Goal: Transaction & Acquisition: Purchase product/service

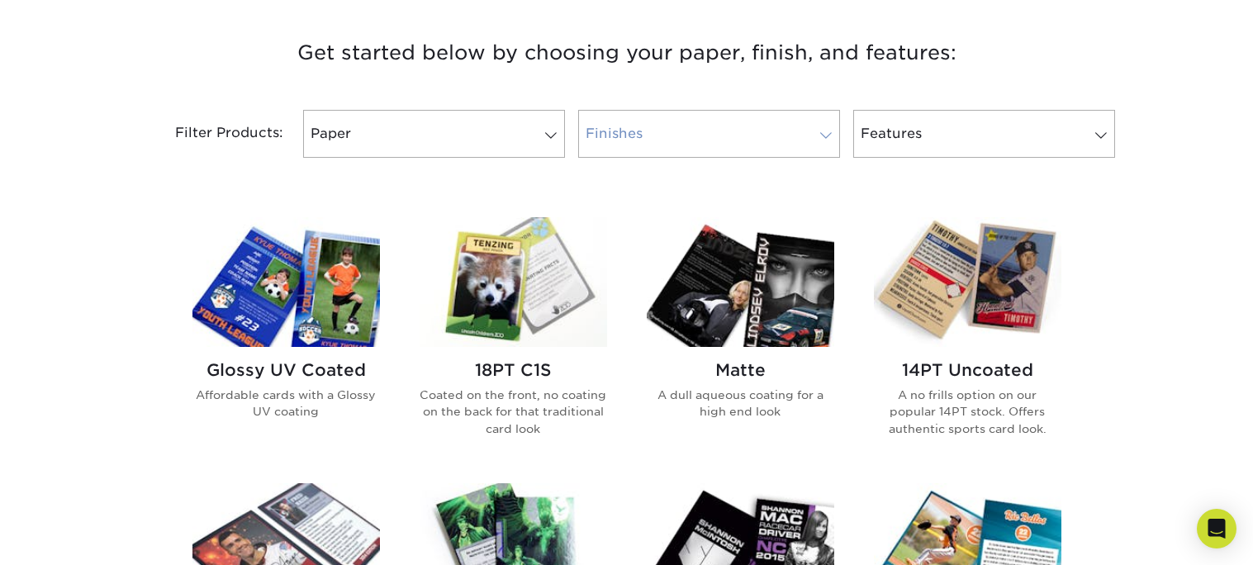
scroll to position [619, 0]
click at [704, 112] on link "Finishes" at bounding box center [709, 133] width 262 height 48
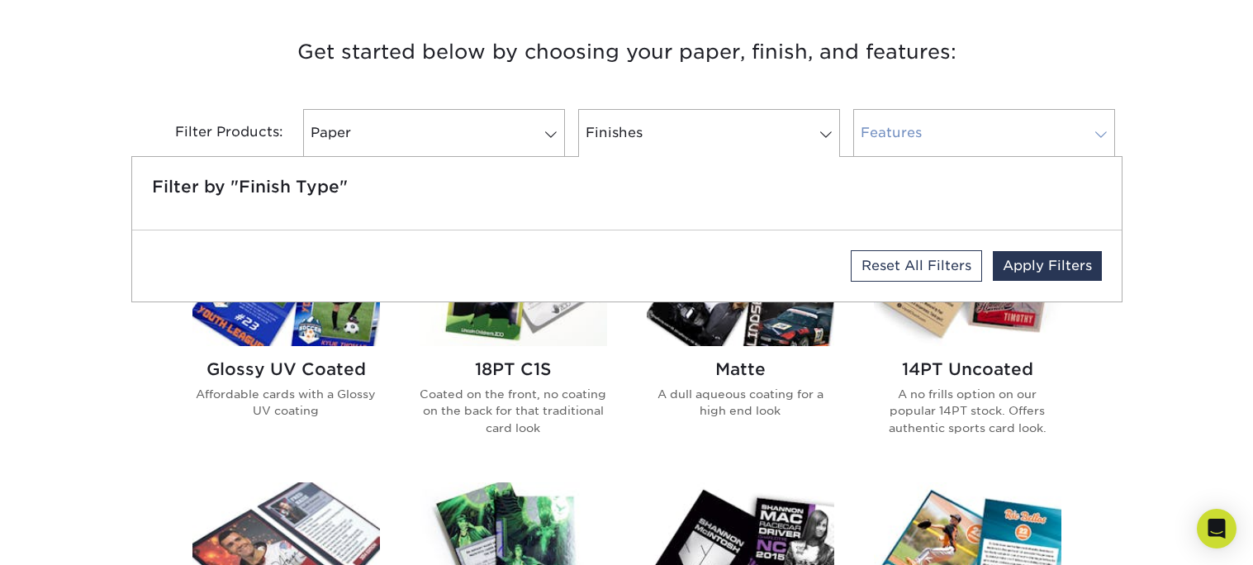
click at [960, 131] on link "Features" at bounding box center [984, 133] width 262 height 48
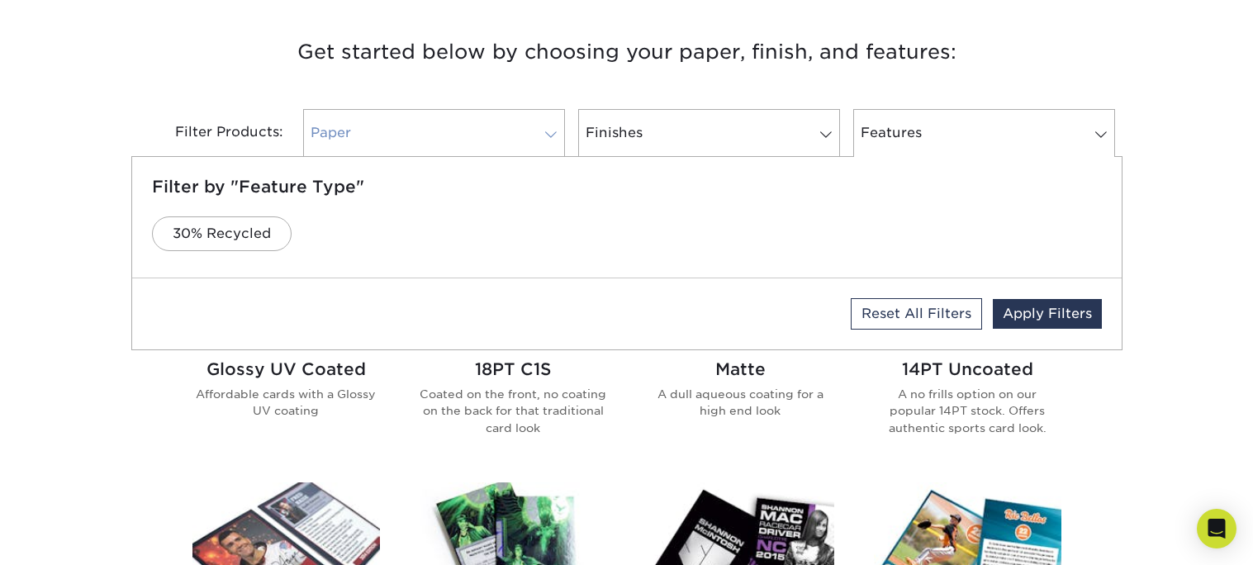
click at [373, 130] on link "Paper" at bounding box center [434, 133] width 262 height 48
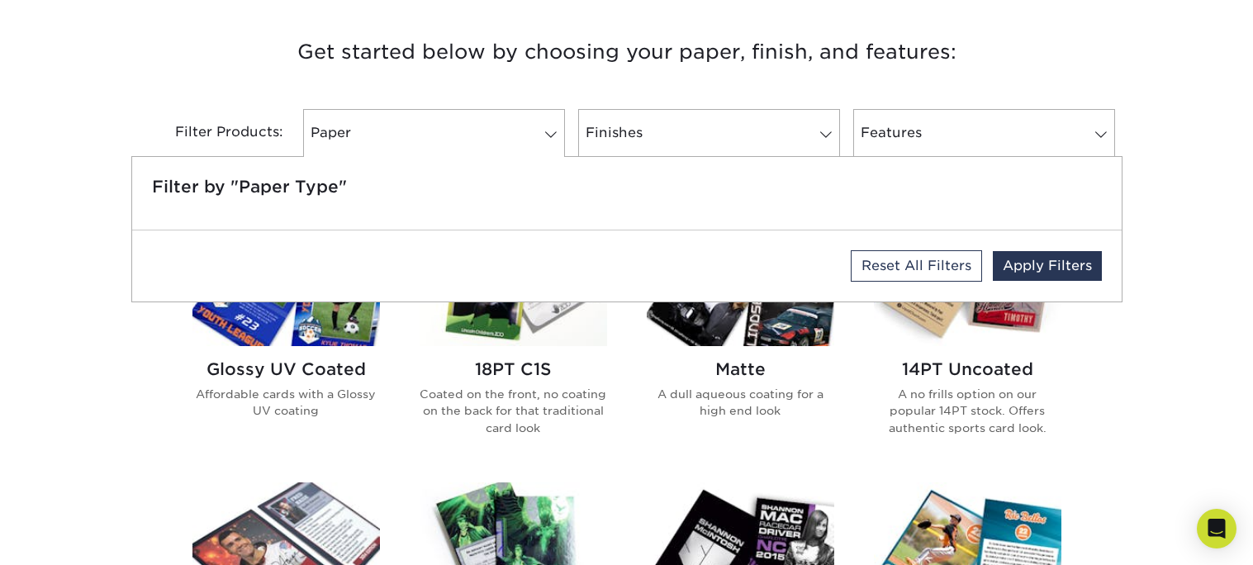
click at [659, 65] on h3 "Get started below by choosing your paper, finish, and features:" at bounding box center [627, 52] width 966 height 74
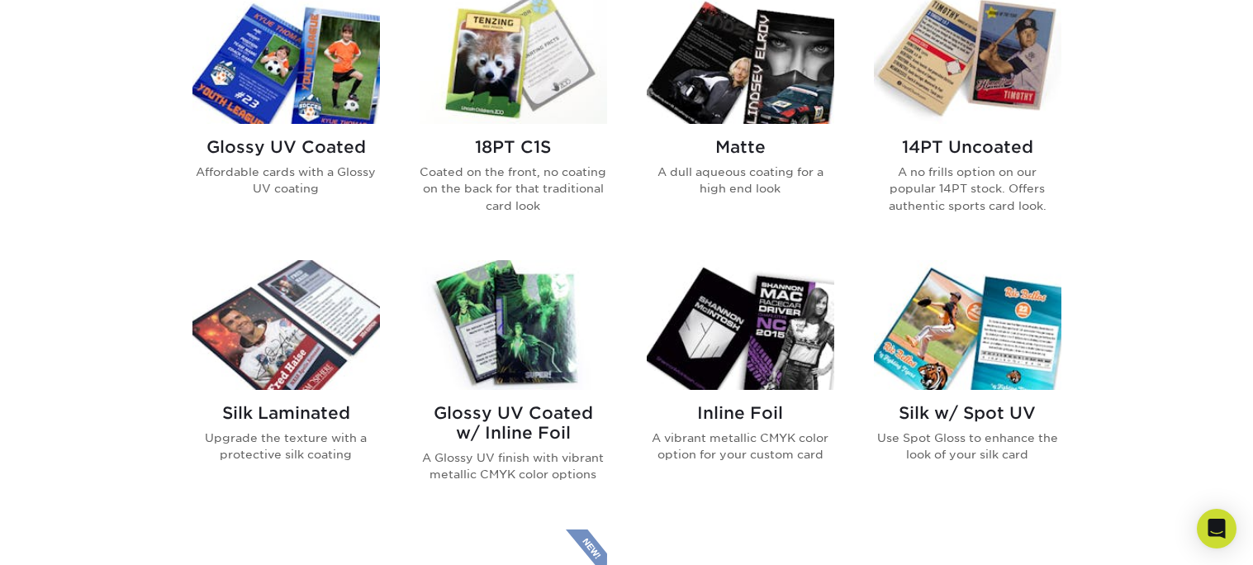
scroll to position [842, 0]
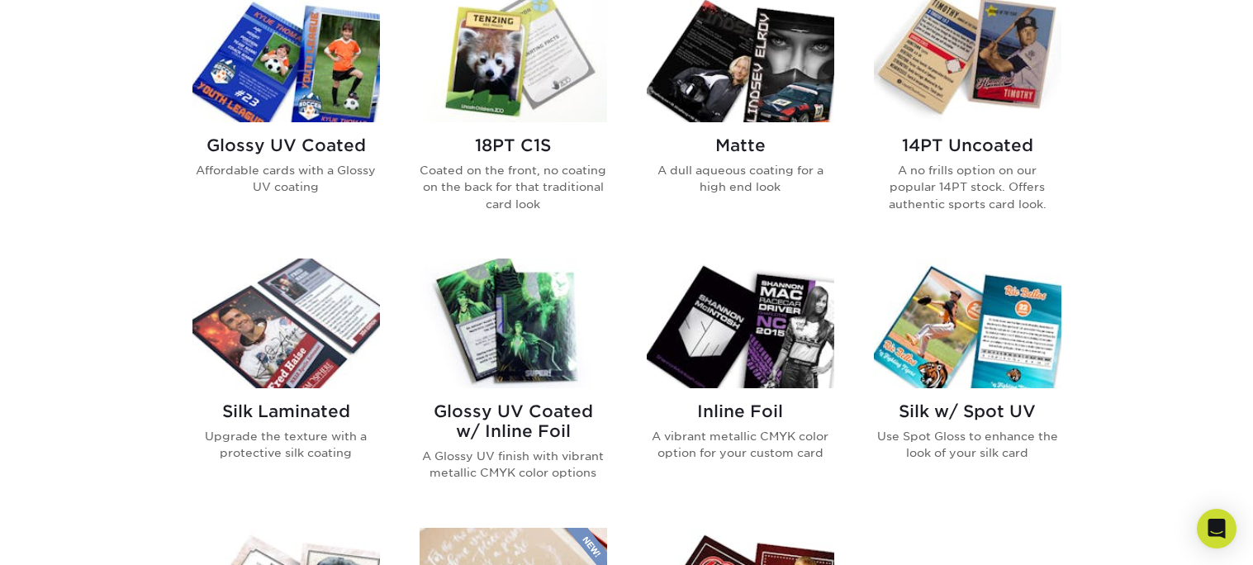
click at [323, 118] on img at bounding box center [285, 58] width 187 height 130
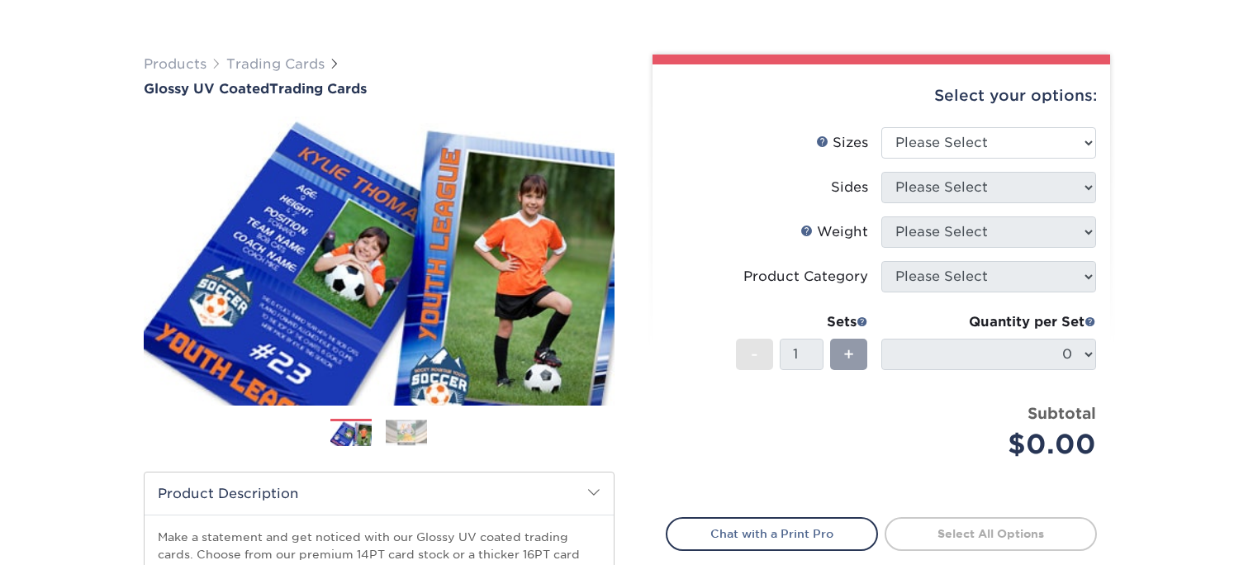
scroll to position [90, 0]
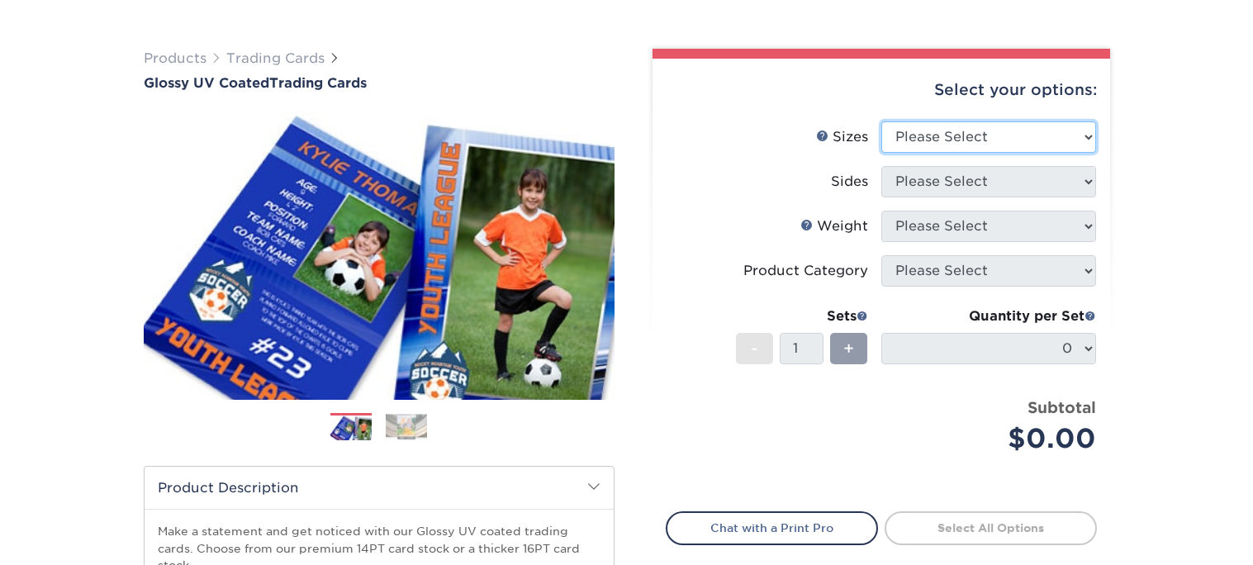
click at [1021, 144] on select "Please Select 2.5" x 3.5"" at bounding box center [988, 136] width 215 height 31
select select "2.50x3.50"
click at [881, 121] on select "Please Select 2.5" x 3.5"" at bounding box center [988, 136] width 215 height 31
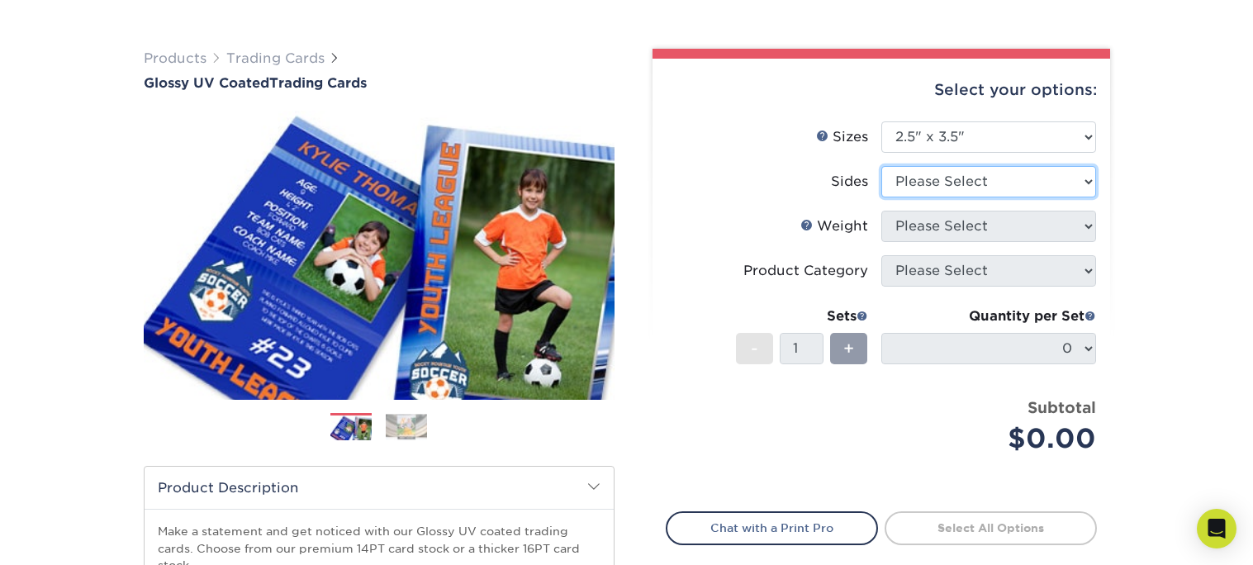
click at [991, 177] on select "Please Select Print Both Sides Print Front Only" at bounding box center [988, 181] width 215 height 31
select select "13abbda7-1d64-4f25-8bb2-c179b224825d"
click at [881, 166] on select "Please Select Print Both Sides Print Front Only" at bounding box center [988, 181] width 215 height 31
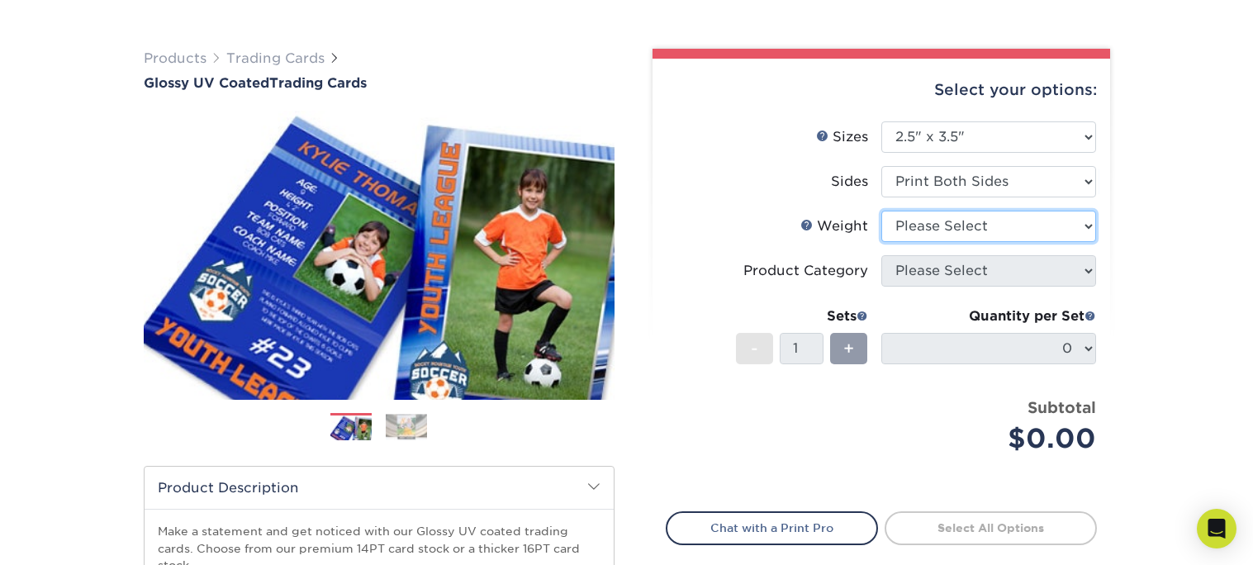
click at [1016, 223] on select "Please Select 16PT 14PT 18PT C1S" at bounding box center [988, 226] width 215 height 31
select select "14PT"
click at [881, 211] on select "Please Select 16PT 14PT 18PT C1S" at bounding box center [988, 226] width 215 height 31
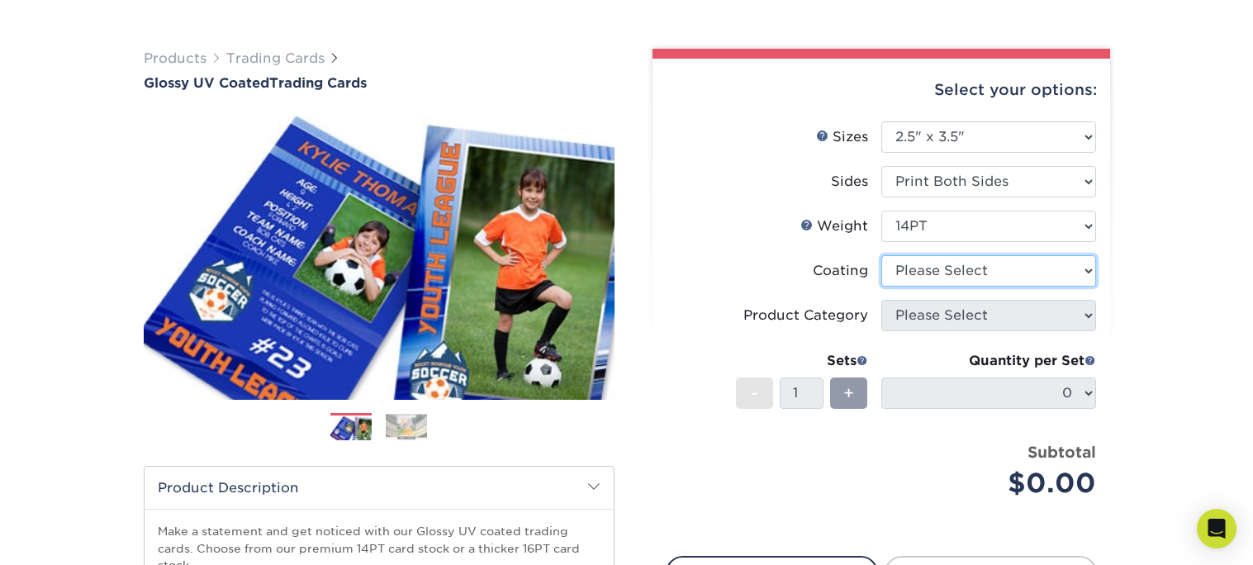
click at [1013, 272] on select at bounding box center [988, 270] width 215 height 31
select select "1e8116af-acfc-44b1-83dc-8181aa338834"
click at [881, 255] on select at bounding box center [988, 270] width 215 height 31
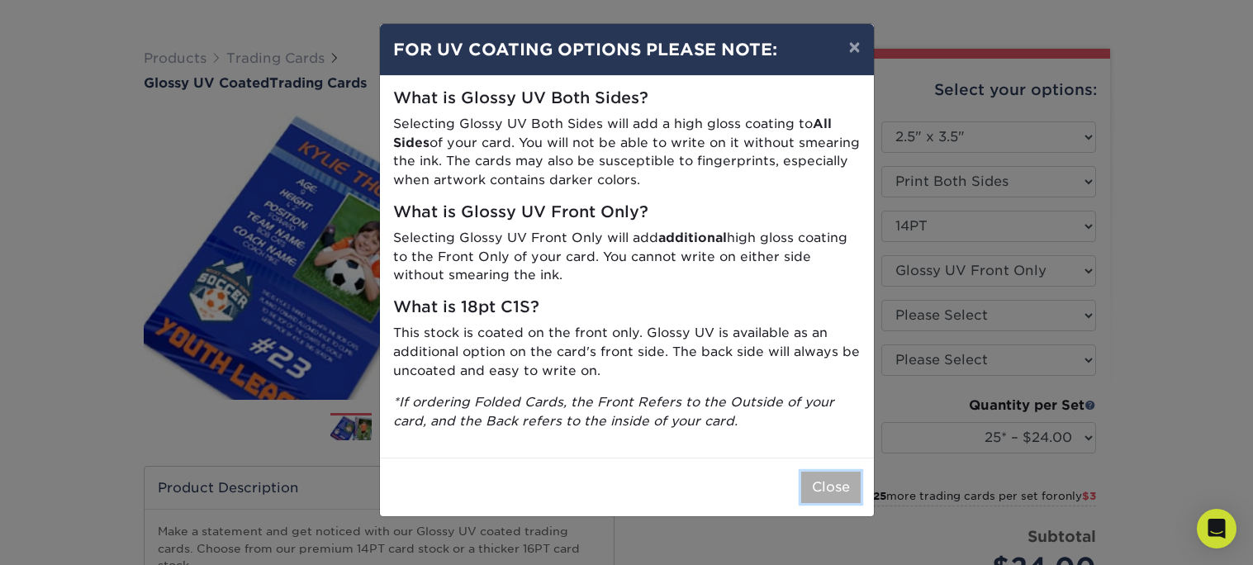
click at [826, 495] on button "Close" at bounding box center [830, 487] width 59 height 31
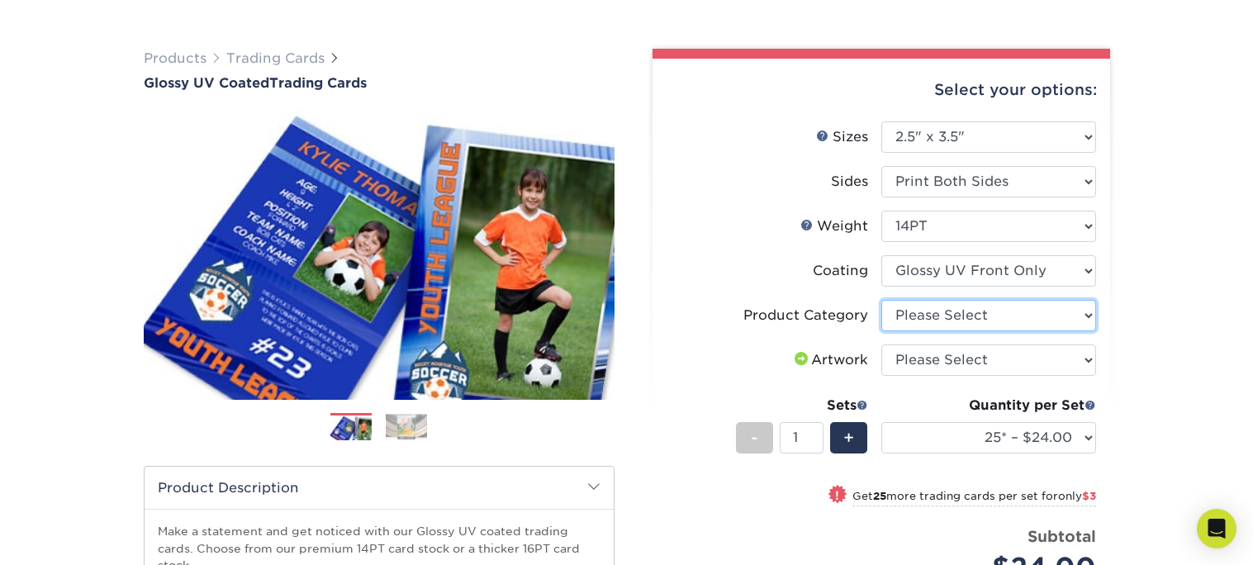
click at [994, 315] on select "Please Select Trading Cards" at bounding box center [988, 315] width 215 height 31
select select "c2f9bce9-36c2-409d-b101-c29d9d031e18"
click at [881, 300] on select "Please Select Trading Cards" at bounding box center [988, 315] width 215 height 31
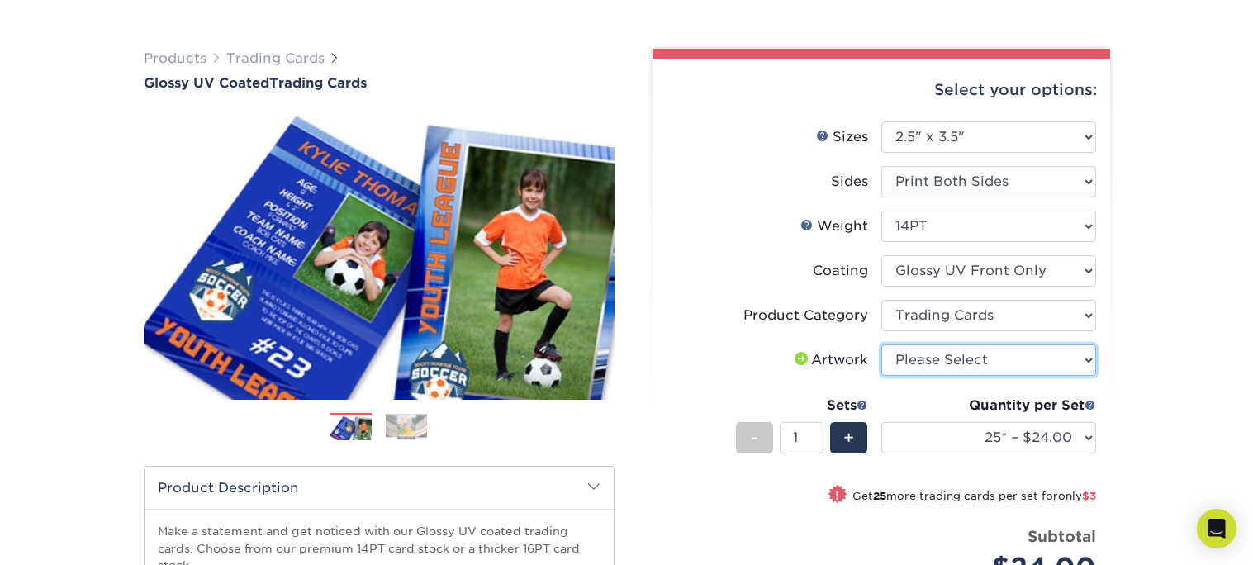
click at [989, 354] on select "Please Select I will upload files I need a design - $100" at bounding box center [988, 359] width 215 height 31
select select "upload"
click at [881, 344] on select "Please Select I will upload files I need a design - $100" at bounding box center [988, 359] width 215 height 31
click at [1171, 374] on div "Products Trading Cards Glossy UV Coated Trading Cards Previous Next /" at bounding box center [626, 457] width 1253 height 882
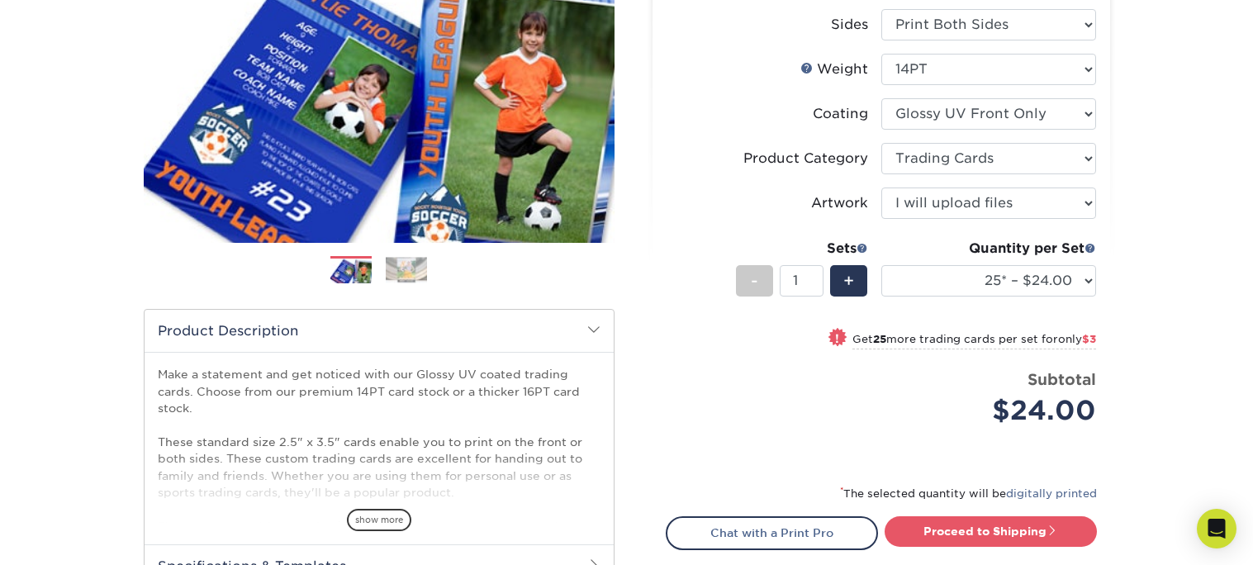
scroll to position [252, 0]
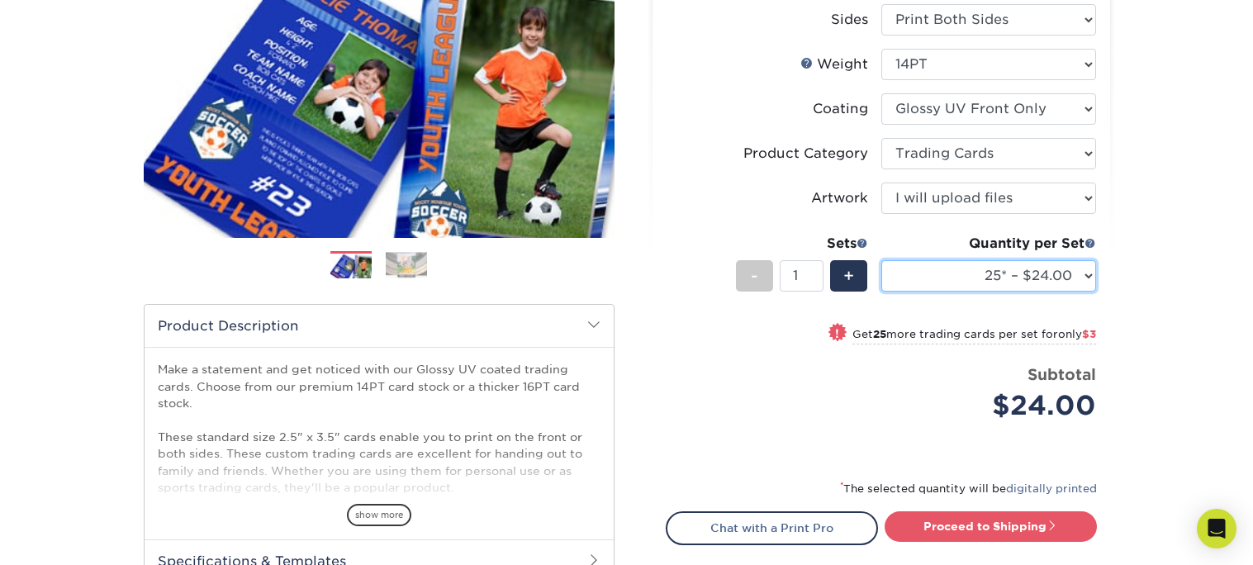
click at [1065, 278] on select "25* – $24.00 50* – $27.00 75* – $34.00 100* – $37.00 250* – $48.00 500 – $59.00…" at bounding box center [988, 275] width 215 height 31
select select "50* – $27.00"
click at [881, 260] on select "25* – $24.00 50* – $27.00 75* – $34.00 100* – $37.00 250* – $48.00 500 – $59.00…" at bounding box center [988, 275] width 215 height 31
click at [855, 279] on div "+" at bounding box center [848, 275] width 37 height 31
type input "2"
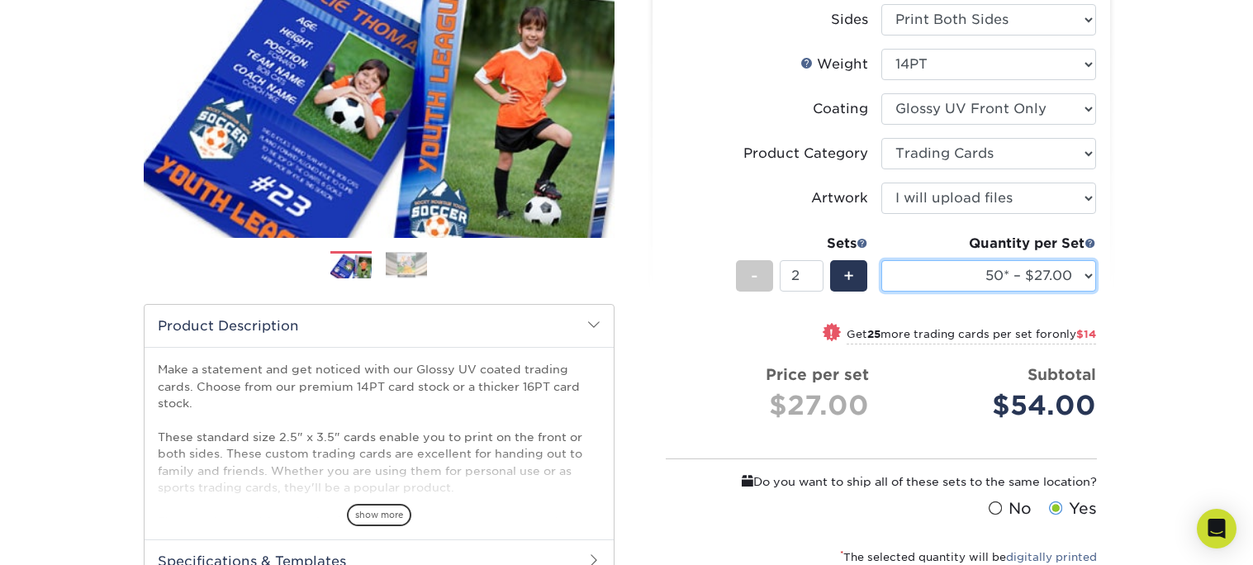
click at [962, 282] on select "25* – $24.00 50* – $27.00 75* – $34.00 100* – $37.00 250* – $48.00 500 – $59.00…" at bounding box center [988, 275] width 215 height 31
click at [881, 260] on select "25* – $24.00 50* – $27.00 75* – $34.00 100* – $37.00 250* – $48.00 500 – $59.00…" at bounding box center [988, 275] width 215 height 31
click at [705, 324] on div "! Get 25 more trading cards per set for only $6" at bounding box center [882, 344] width 430 height 40
select select "50* – $27.00"
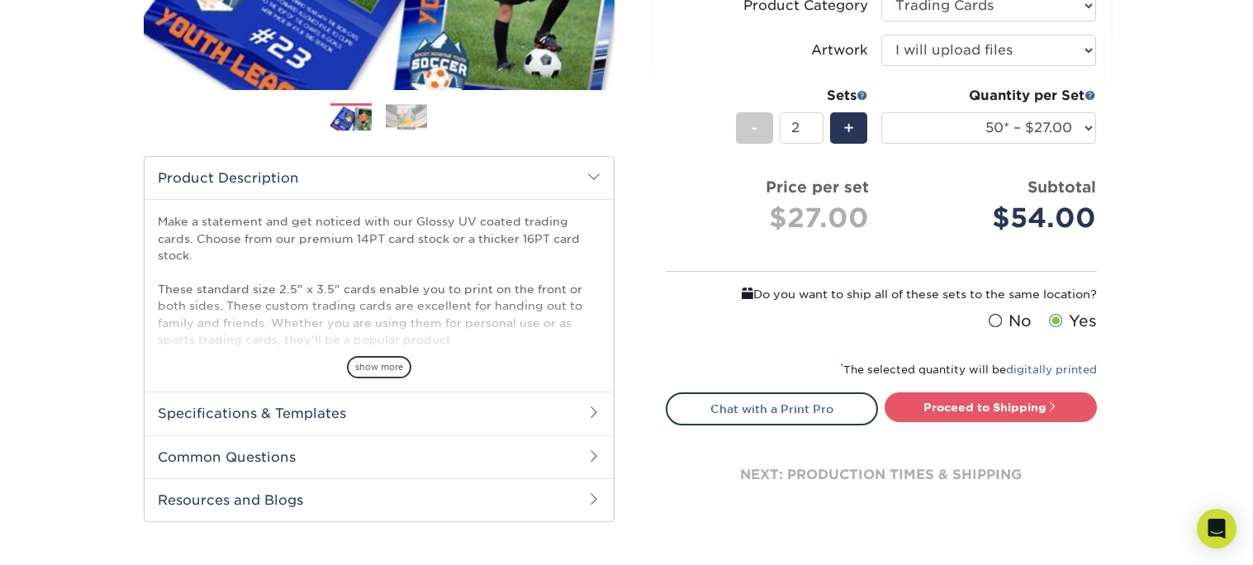
scroll to position [401, 0]
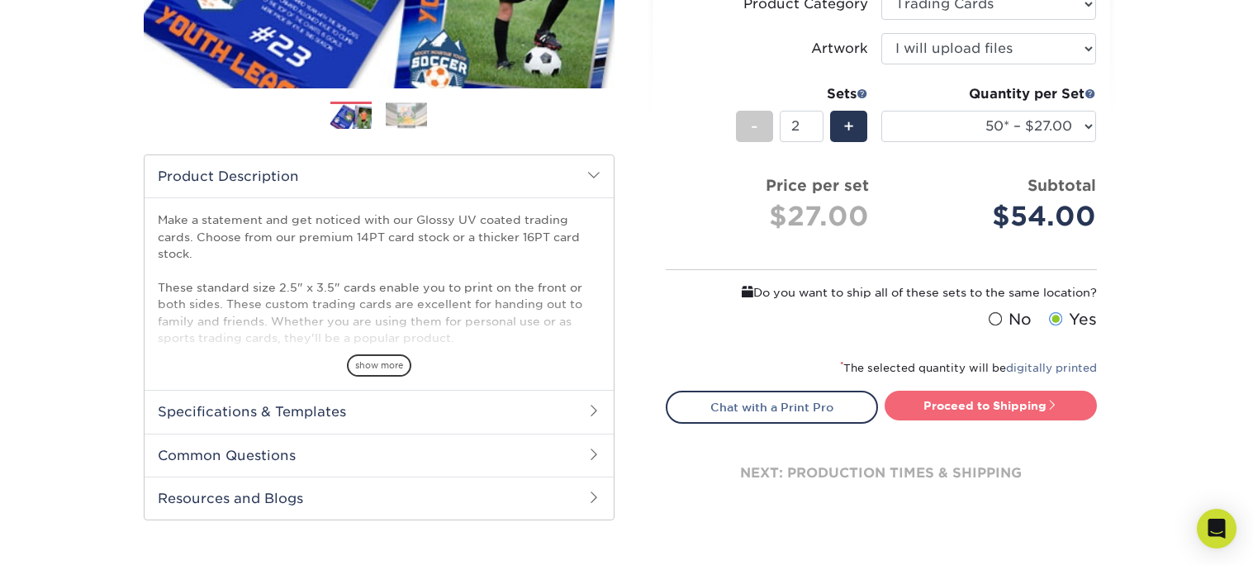
click at [1030, 408] on link "Proceed to Shipping" at bounding box center [991, 406] width 212 height 30
type input "Set 1"
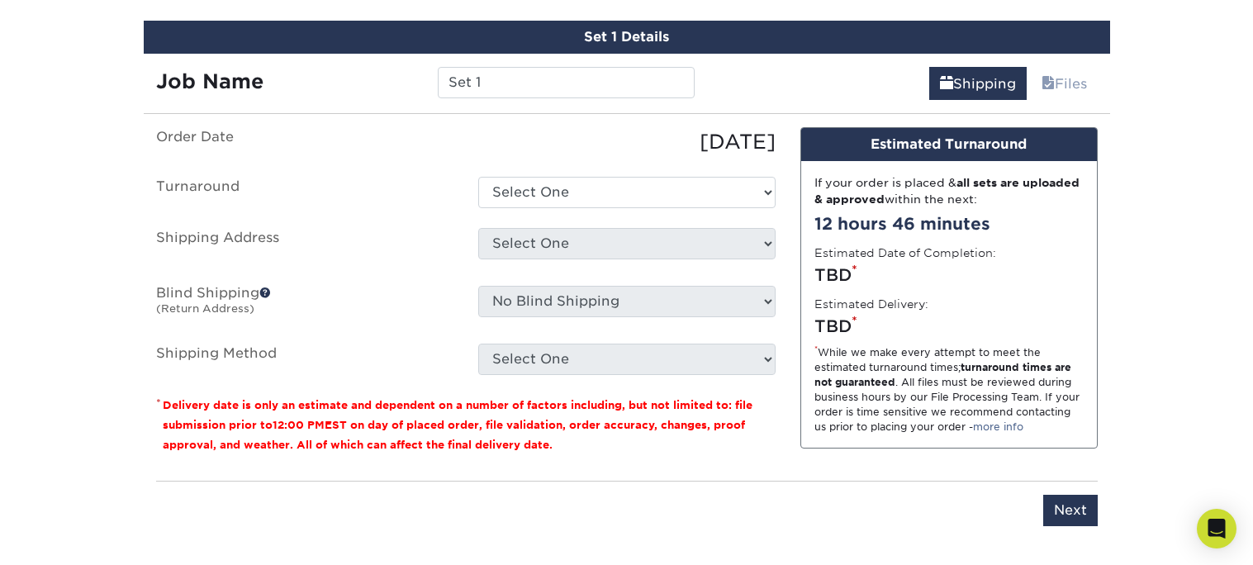
scroll to position [965, 0]
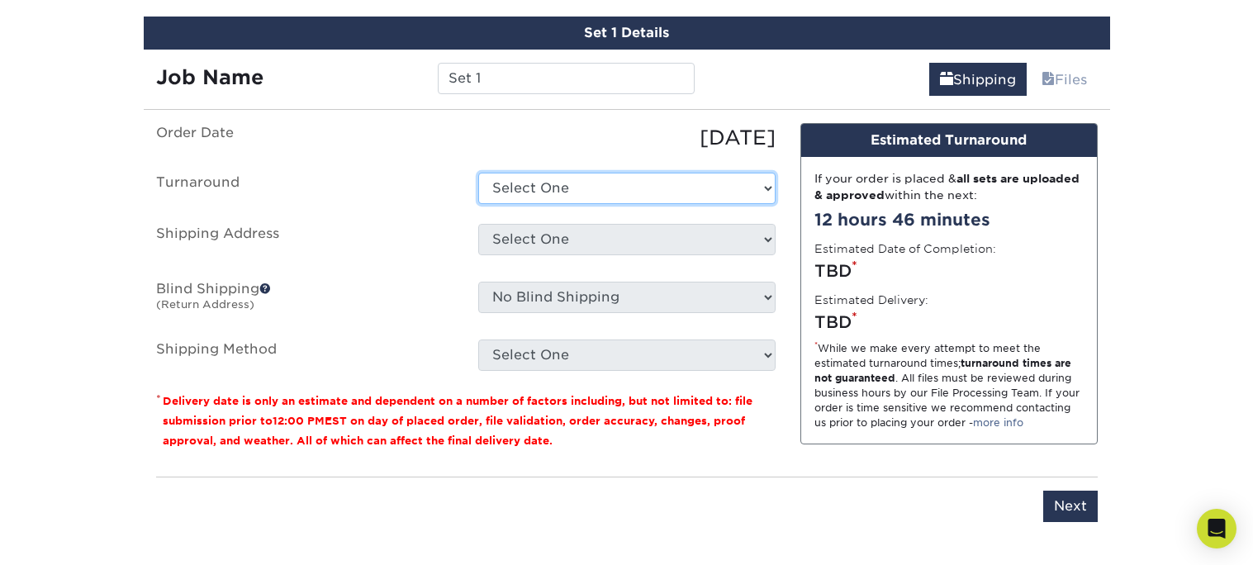
click at [638, 190] on select "Select One 2-4 Business Days 2 Day Next Business Day" at bounding box center [626, 188] width 297 height 31
select select "fcaa4957-a4fd-49ed-8a51-b8c80f33fe16"
click at [478, 173] on select "Select One 2-4 Business Days 2 Day Next Business Day" at bounding box center [626, 188] width 297 height 31
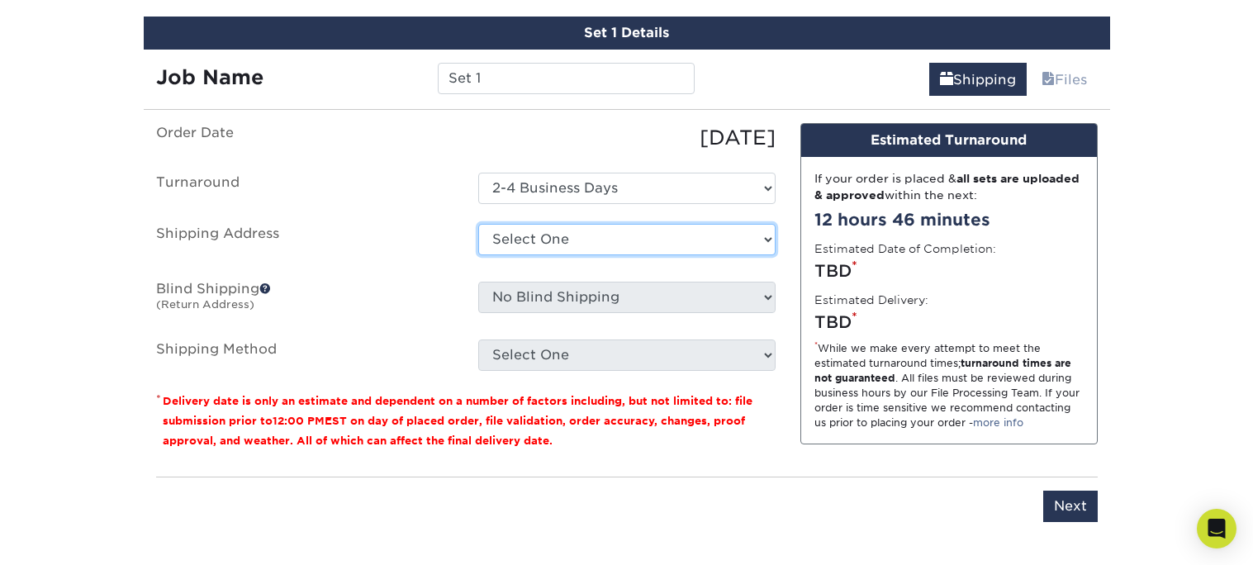
click at [627, 235] on select "Select One + Add New Address - Login" at bounding box center [626, 239] width 297 height 31
select select "newaddress"
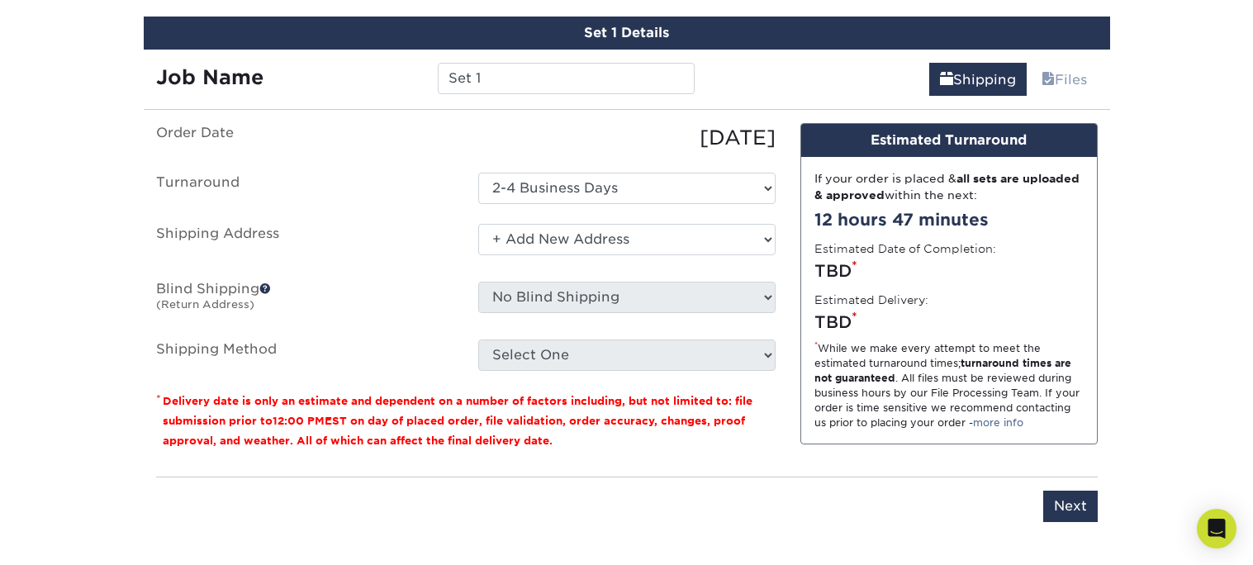
click at [478, 224] on select "Select One + Add New Address - Login" at bounding box center [626, 239] width 297 height 31
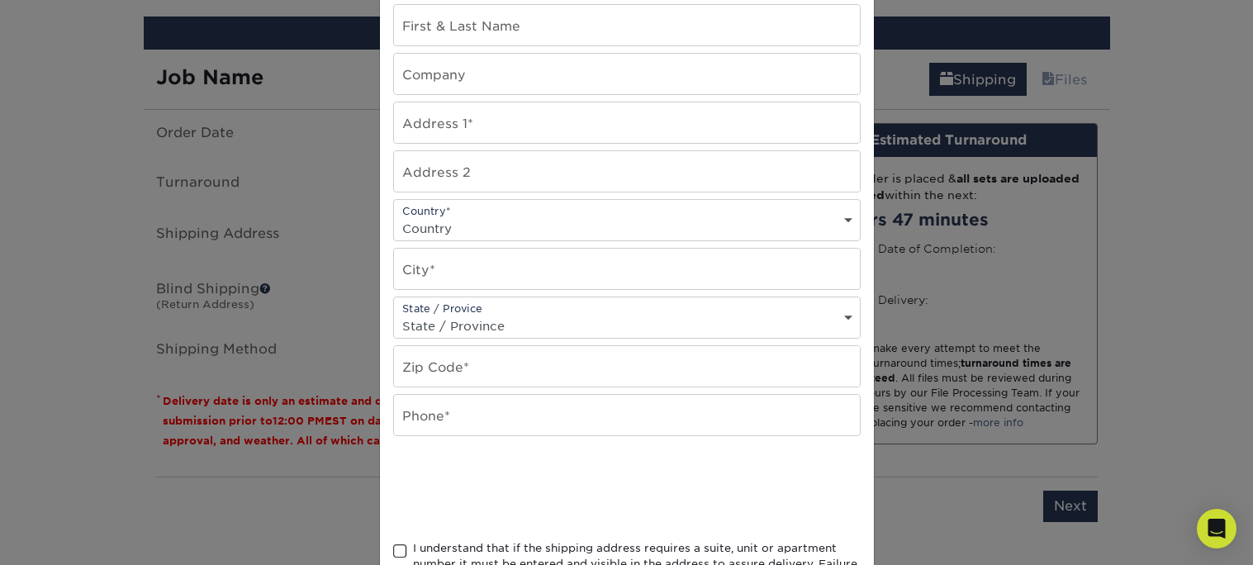
scroll to position [190, 0]
click at [607, 218] on select "Country United States Canada ----------------------------- Afghanistan Albania …" at bounding box center [627, 230] width 466 height 24
select select "JP"
click at [394, 218] on select "Country United States Canada ----------------------------- Afghanistan Albania …" at bounding box center [627, 230] width 466 height 24
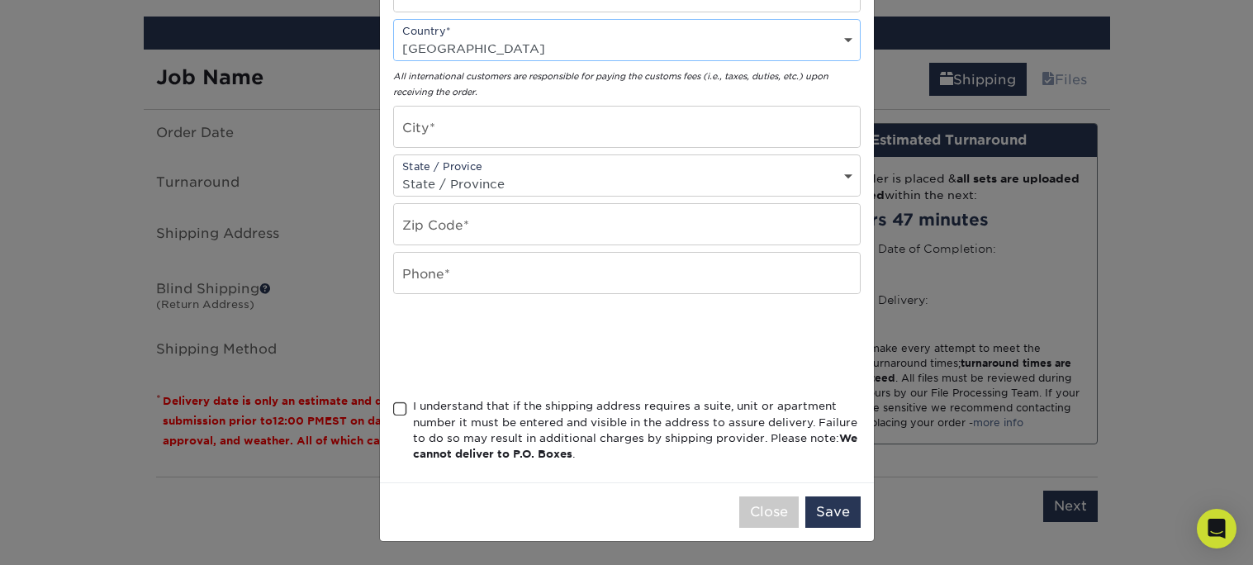
scroll to position [366, 0]
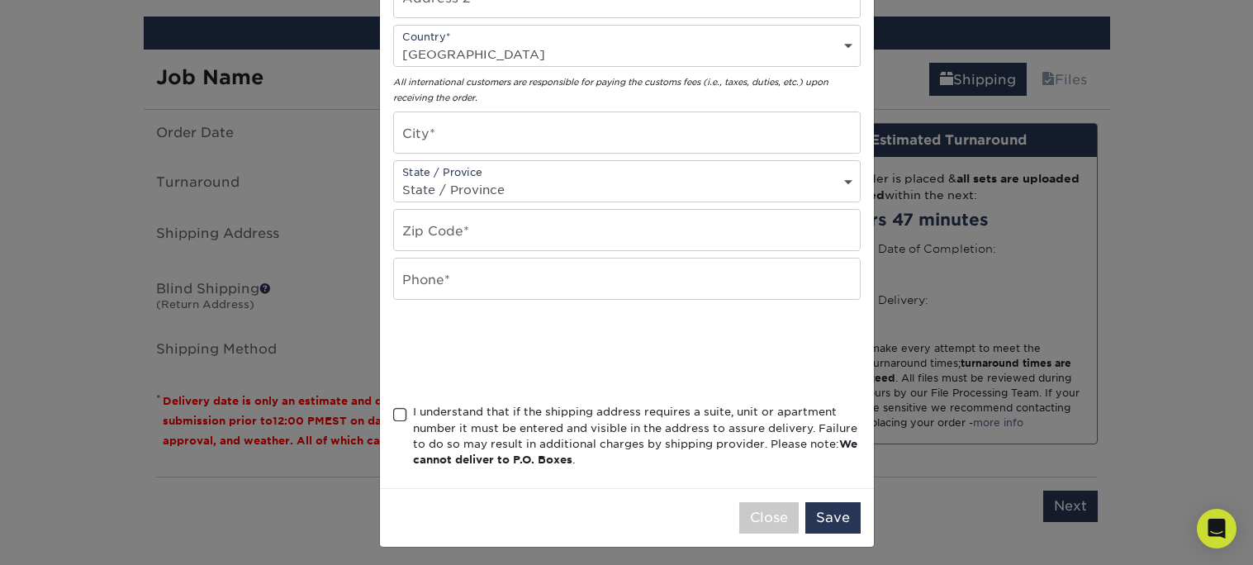
click at [1054, 413] on div "× Add Address Address Book Title (for your reference only) Descriptive Title* A…" at bounding box center [626, 282] width 1253 height 565
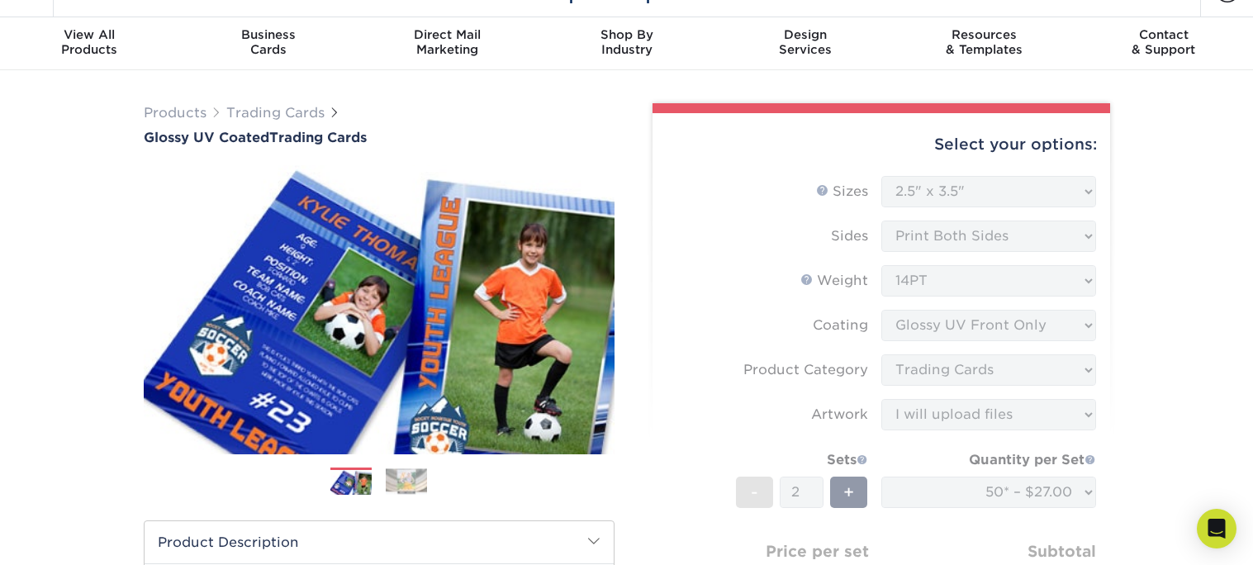
scroll to position [7, 0]
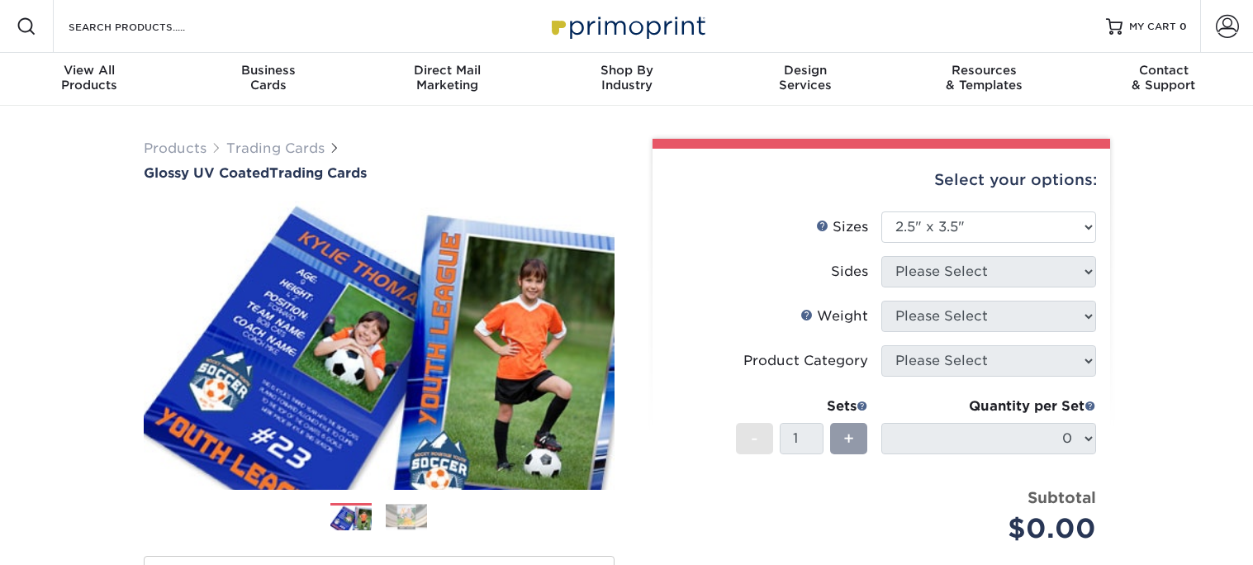
select select "2.50x3.50"
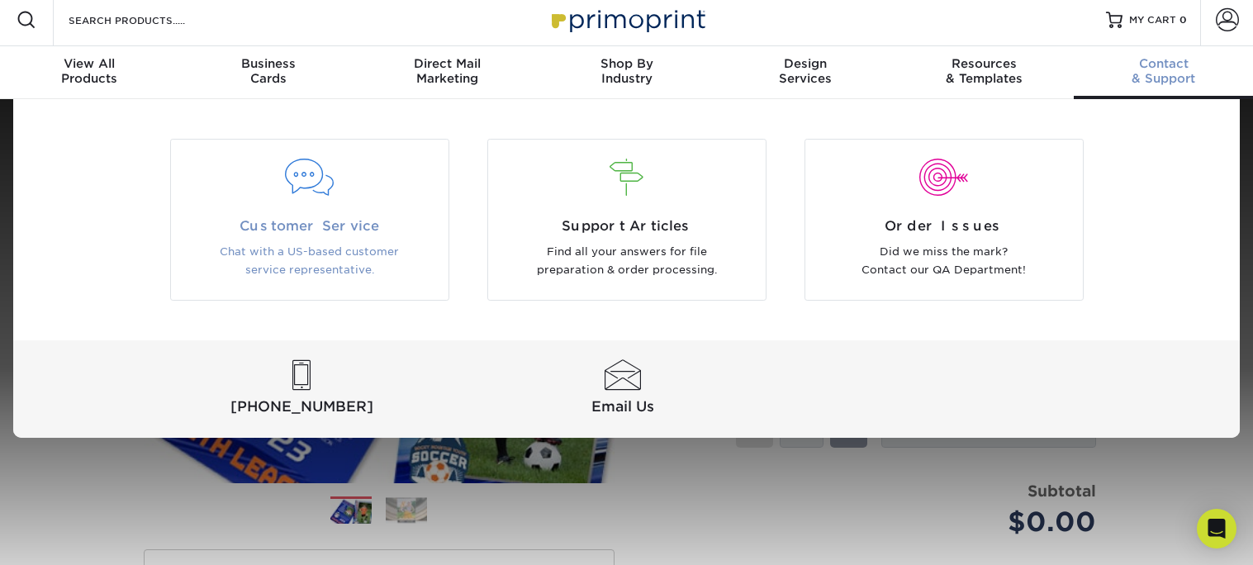
click at [340, 243] on p "Chat with a US-based customer service representative." at bounding box center [309, 261] width 253 height 37
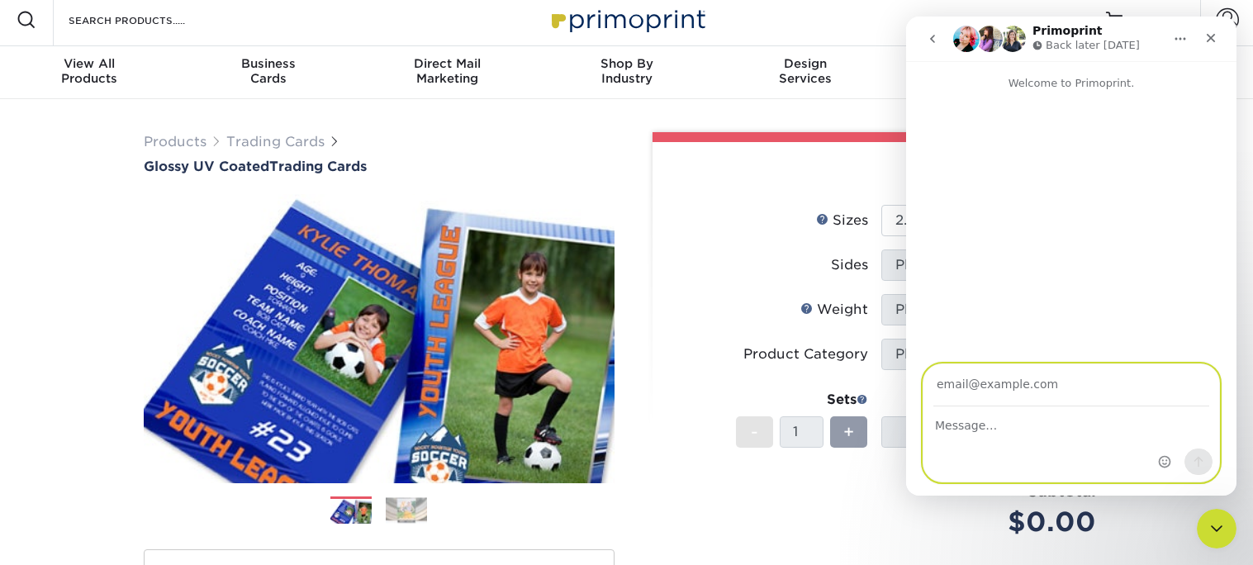
click at [989, 417] on textarea "Message…" at bounding box center [1071, 421] width 296 height 28
paste textarea "Hello, I’m an English teacher in [GEOGRAPHIC_DATA], and I’m creating school-bas…"
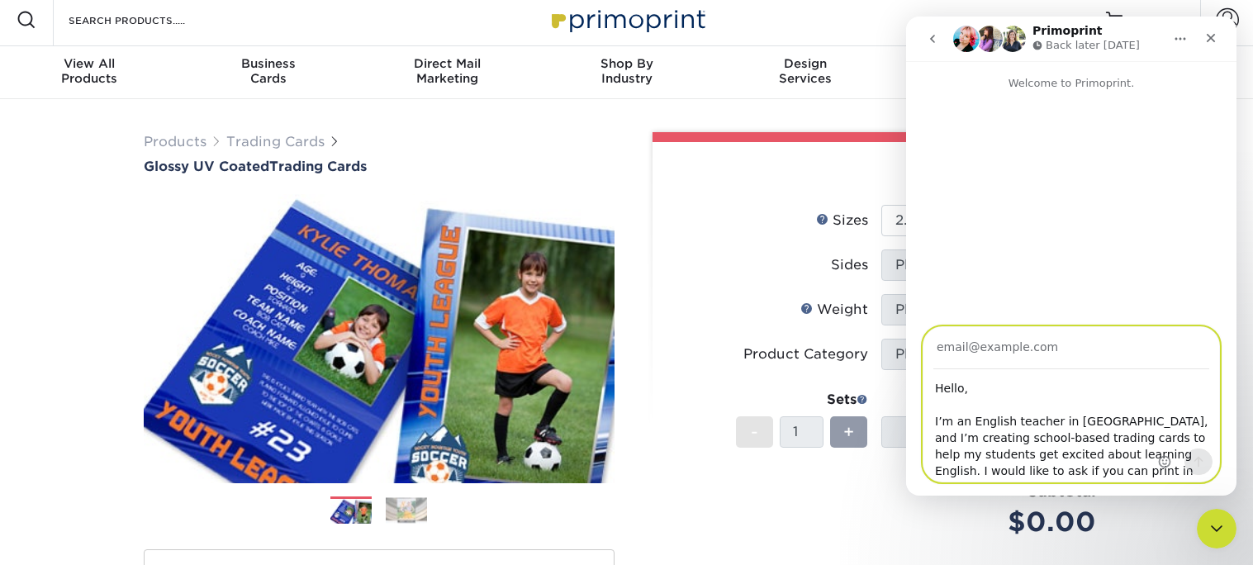
scroll to position [244, 0]
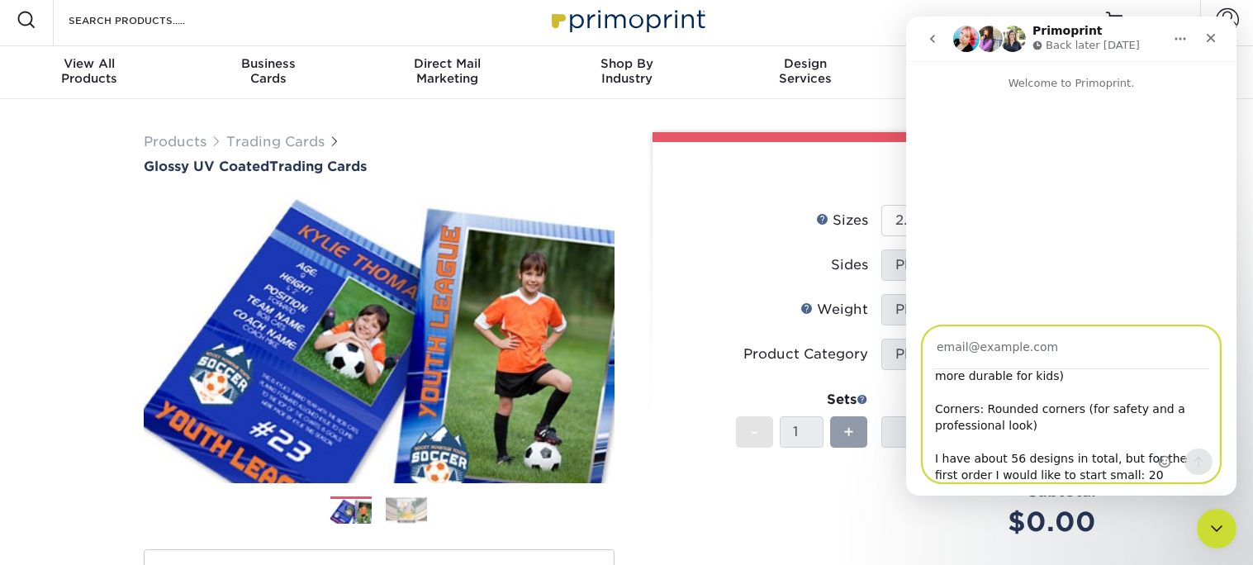
type textarea "Hello, I’m an English teacher in [GEOGRAPHIC_DATA], and I’m creating school-bas…"
click at [966, 337] on input "Your email" at bounding box center [1071, 348] width 276 height 42
paste input "[EMAIL_ADDRESS][DOMAIN_NAME]"
type input "[EMAIL_ADDRESS][DOMAIN_NAME]"
click at [1193, 467] on icon "Send a message…" at bounding box center [1198, 461] width 13 height 13
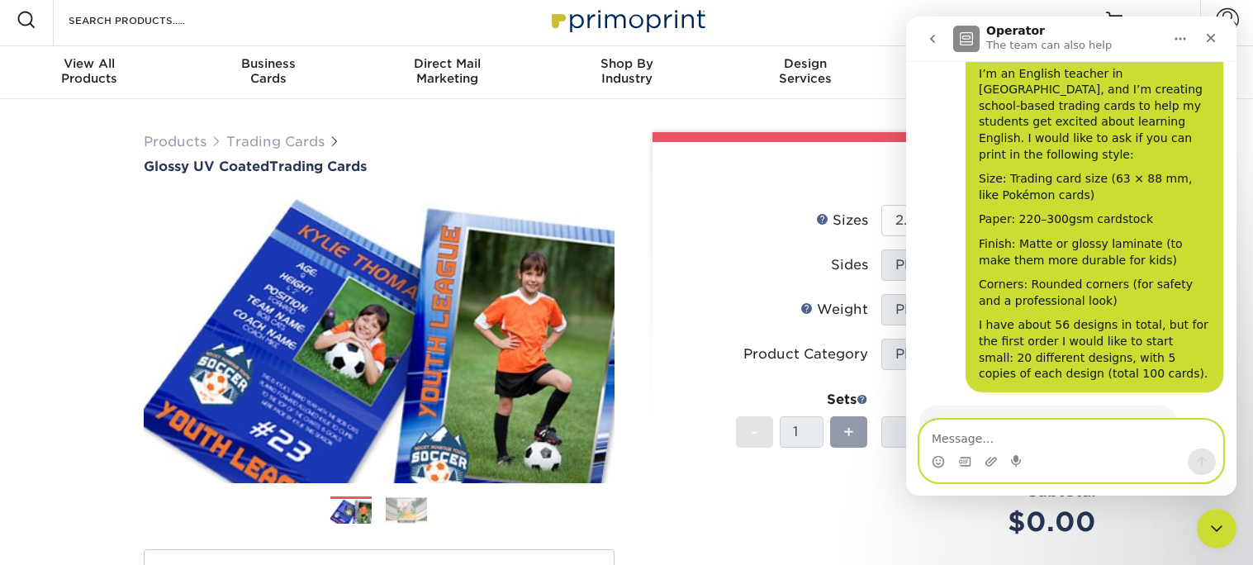
scroll to position [177, 0]
